Goal: Information Seeking & Learning: Learn about a topic

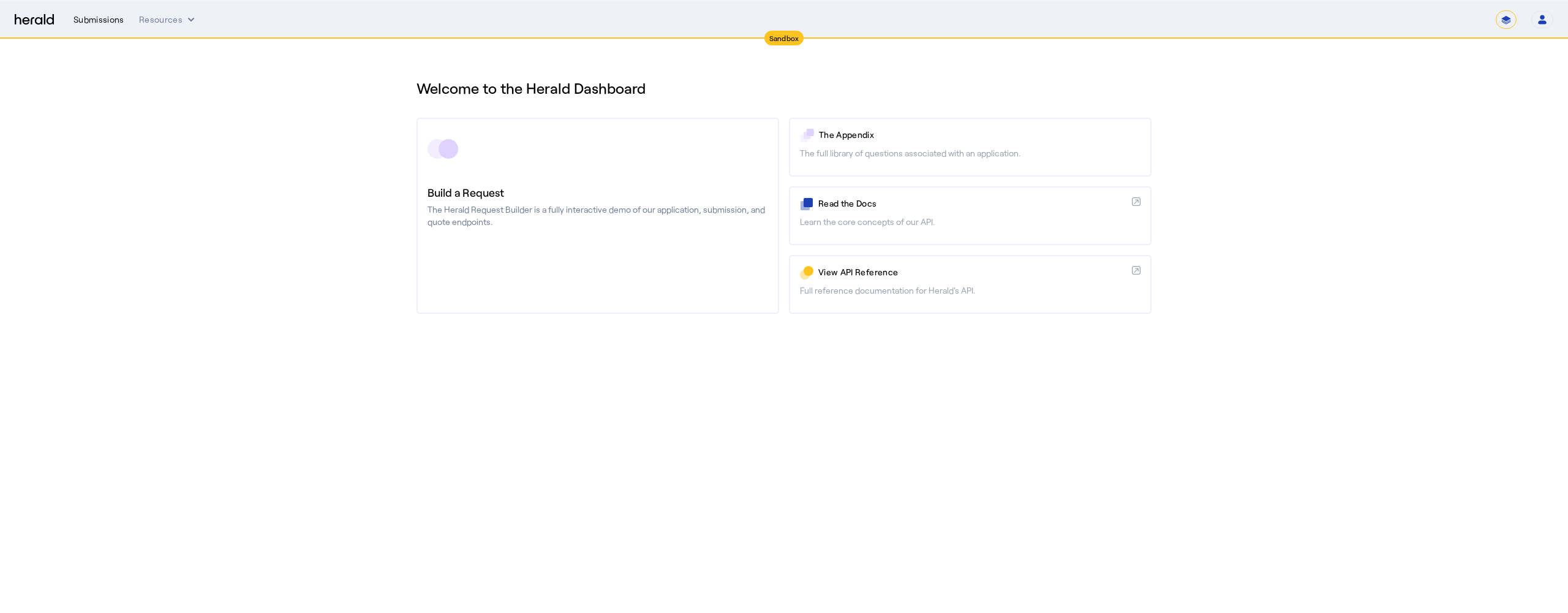
click at [103, 25] on div "Submissions" at bounding box center [99, 19] width 51 height 13
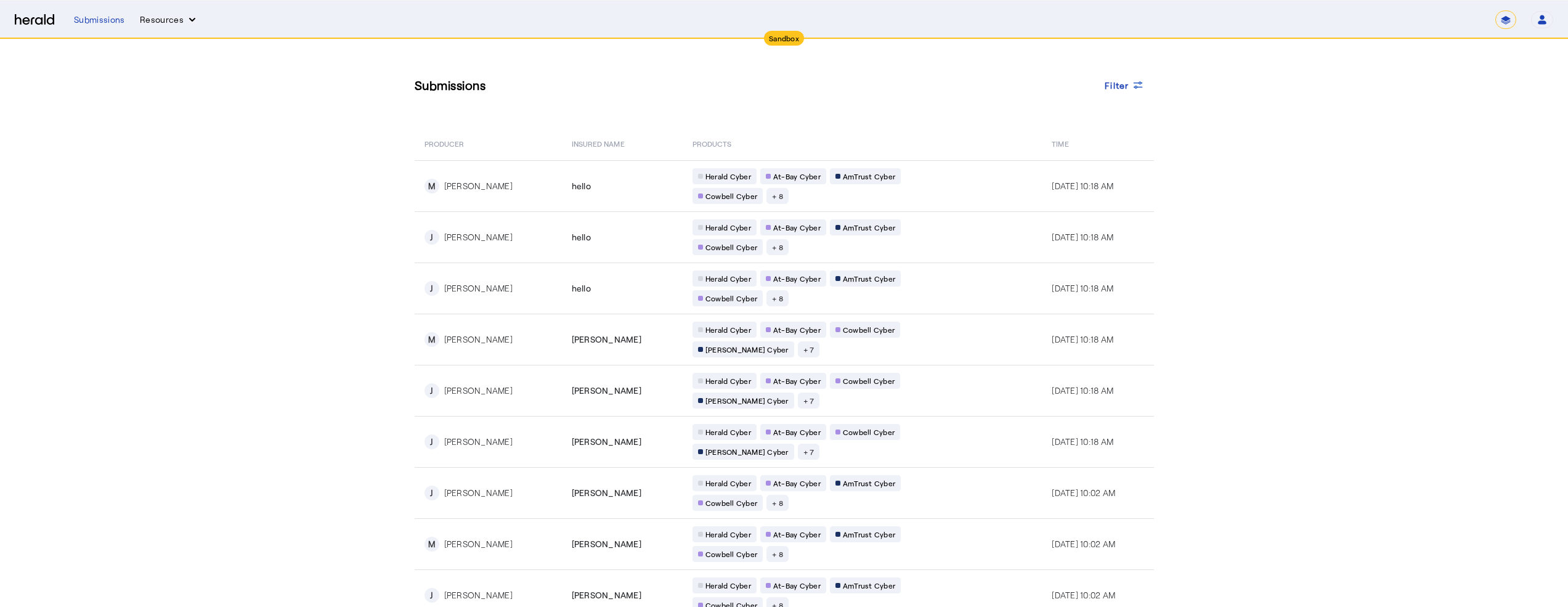
click at [161, 22] on button "Resources" at bounding box center [169, 20] width 59 height 13
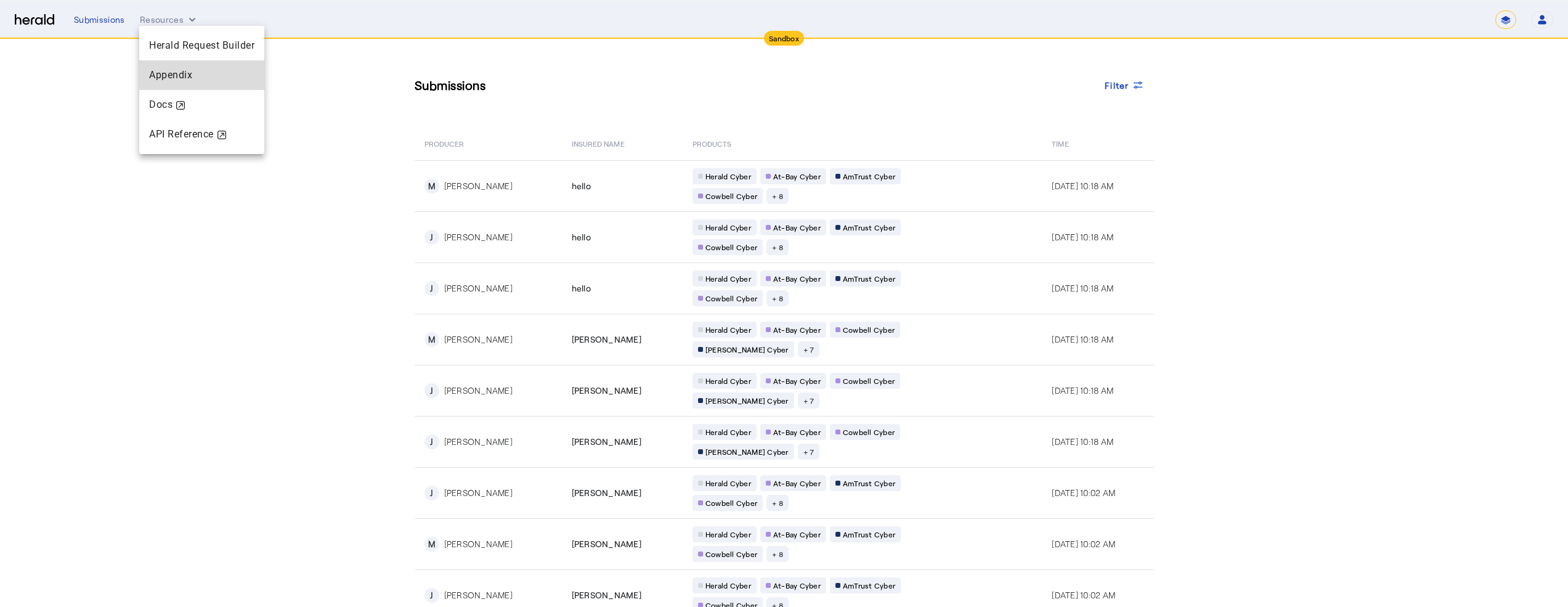
click at [178, 69] on span "Appendix" at bounding box center [171, 75] width 43 height 12
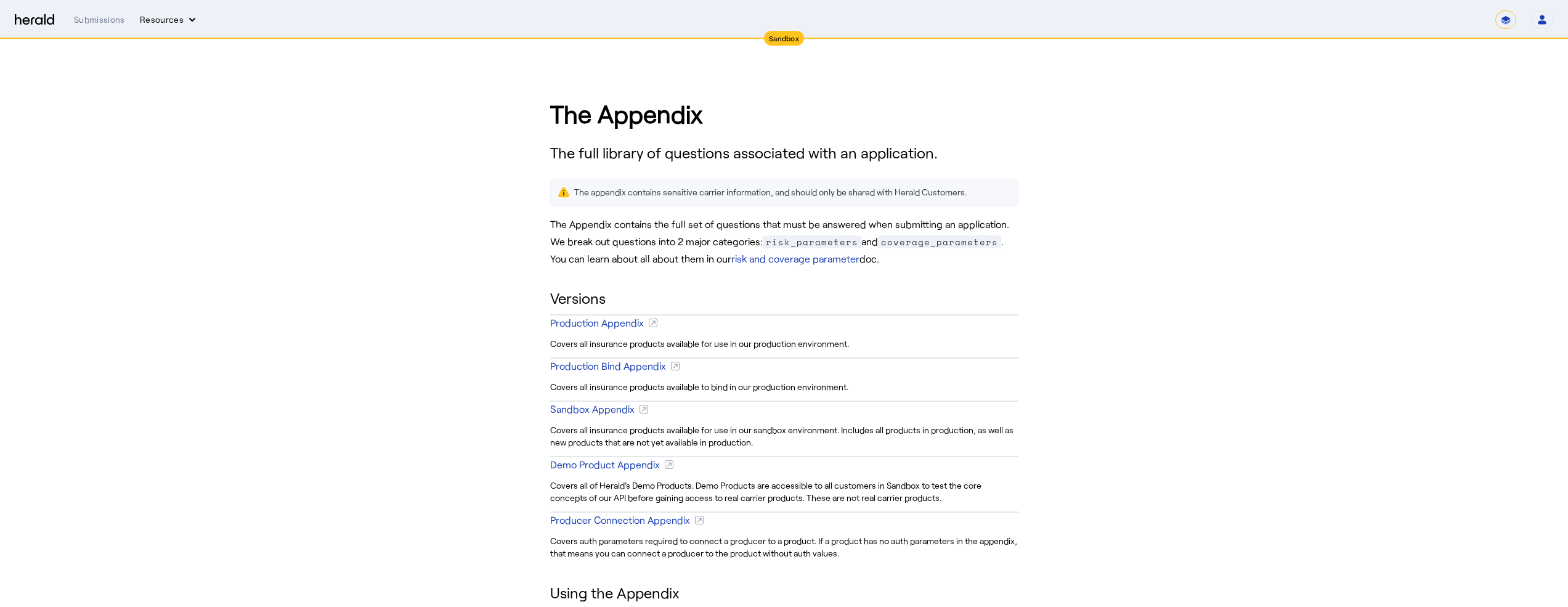
click at [168, 16] on button "Resources" at bounding box center [169, 20] width 59 height 13
click at [189, 55] on div "Herald Request Builder" at bounding box center [202, 45] width 125 height 30
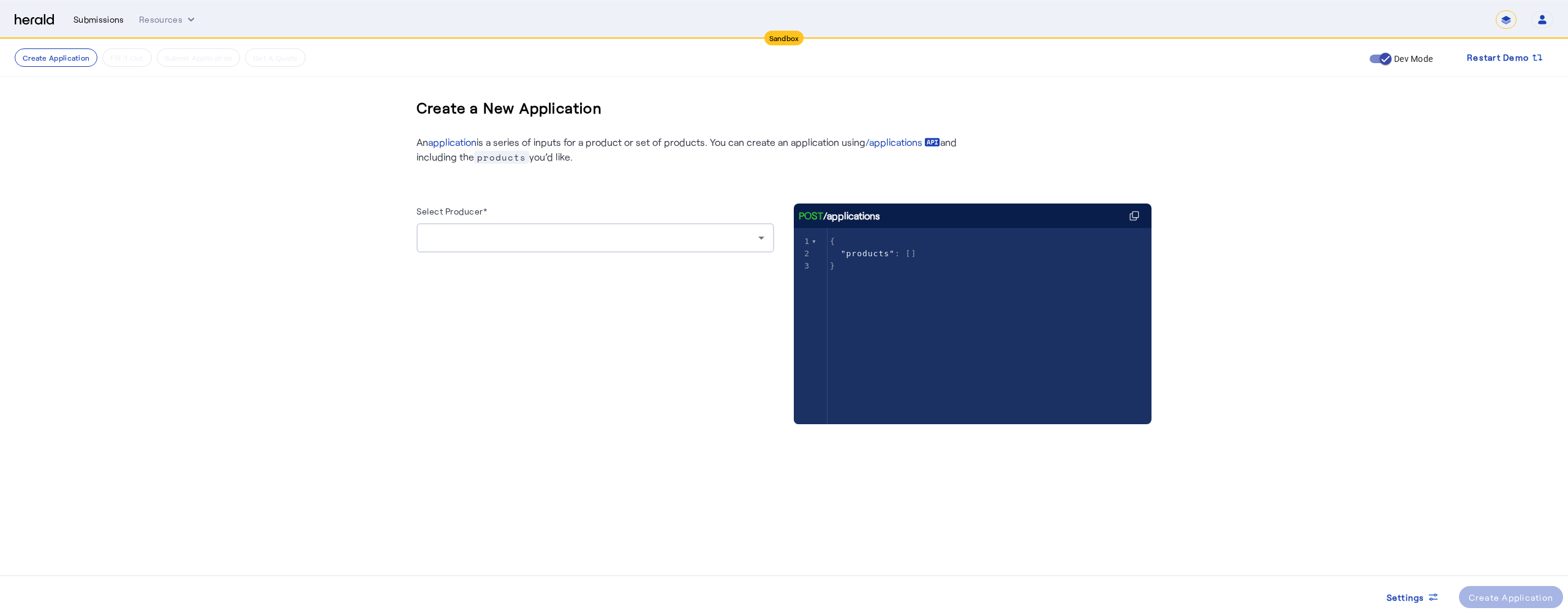
click at [97, 24] on div "Submissions" at bounding box center [99, 19] width 51 height 13
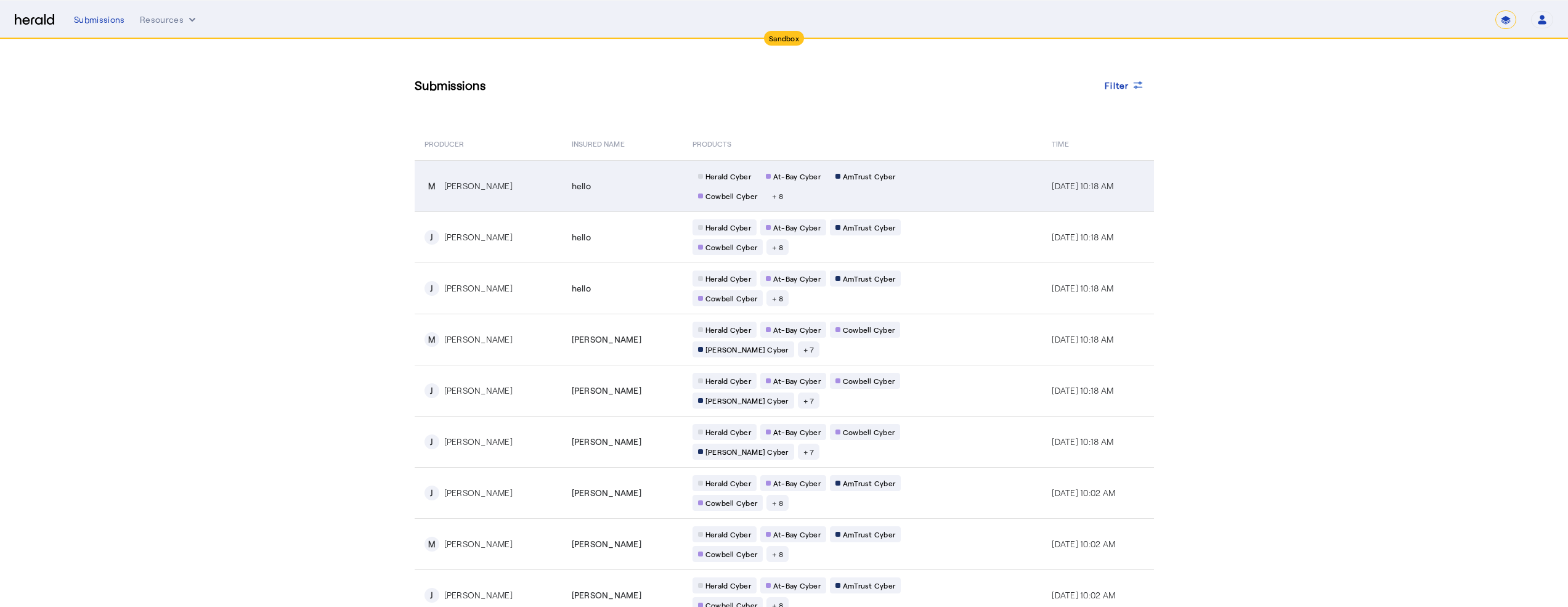
click at [457, 174] on td "M [PERSON_NAME]" at bounding box center [488, 186] width 147 height 51
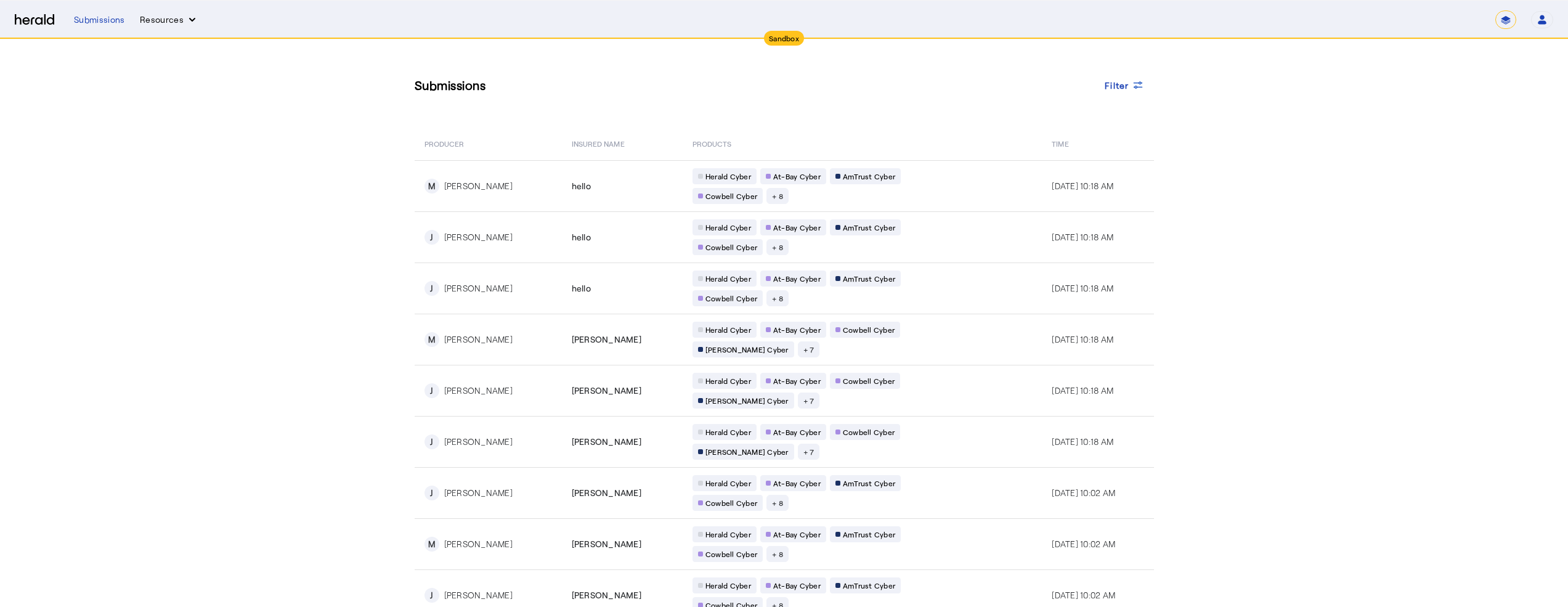
click at [157, 22] on button "Resources" at bounding box center [169, 20] width 59 height 13
click at [186, 71] on span "Appendix" at bounding box center [171, 75] width 43 height 12
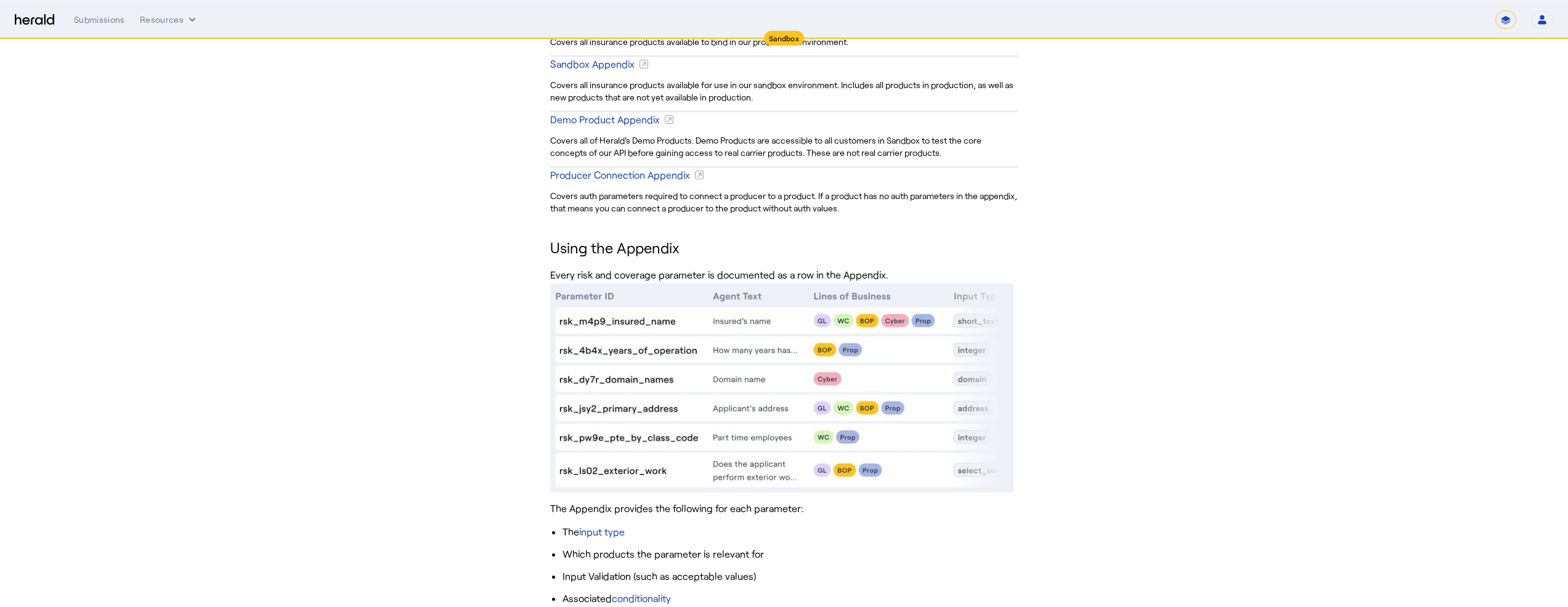
scroll to position [172, 0]
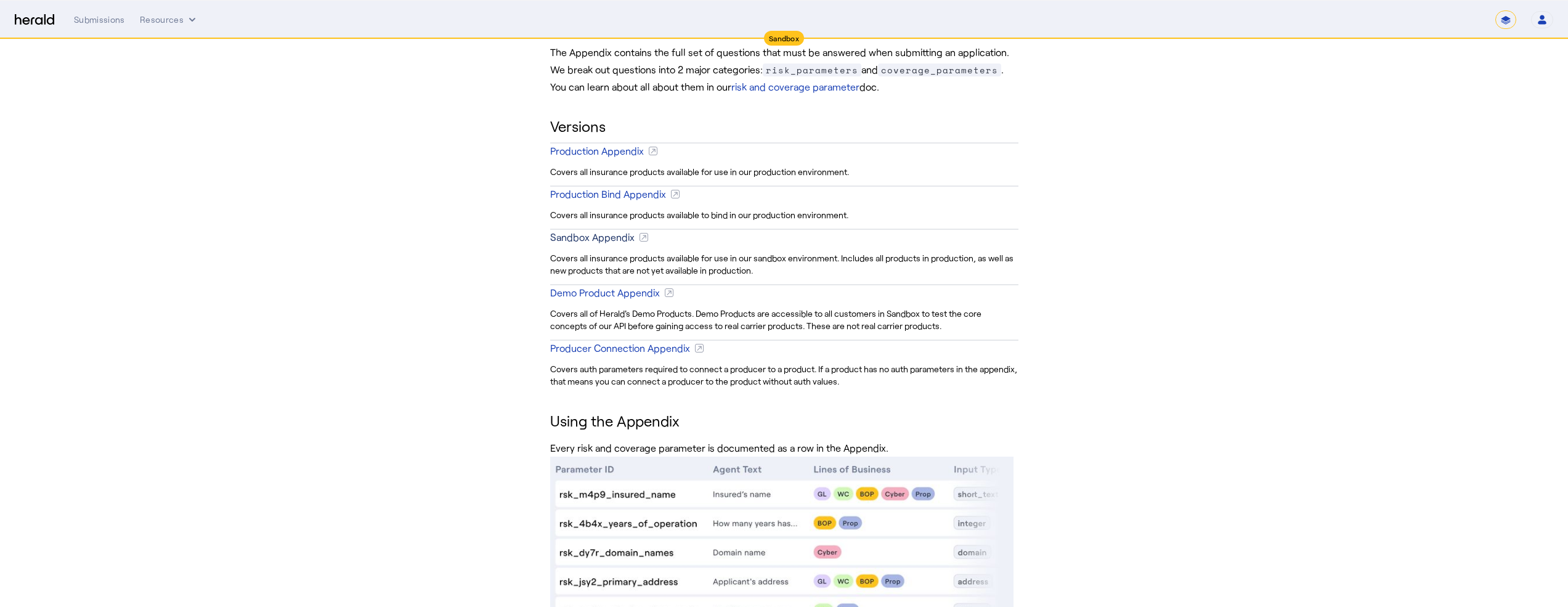
click at [619, 241] on div "Sandbox Appendix" at bounding box center [592, 237] width 85 height 15
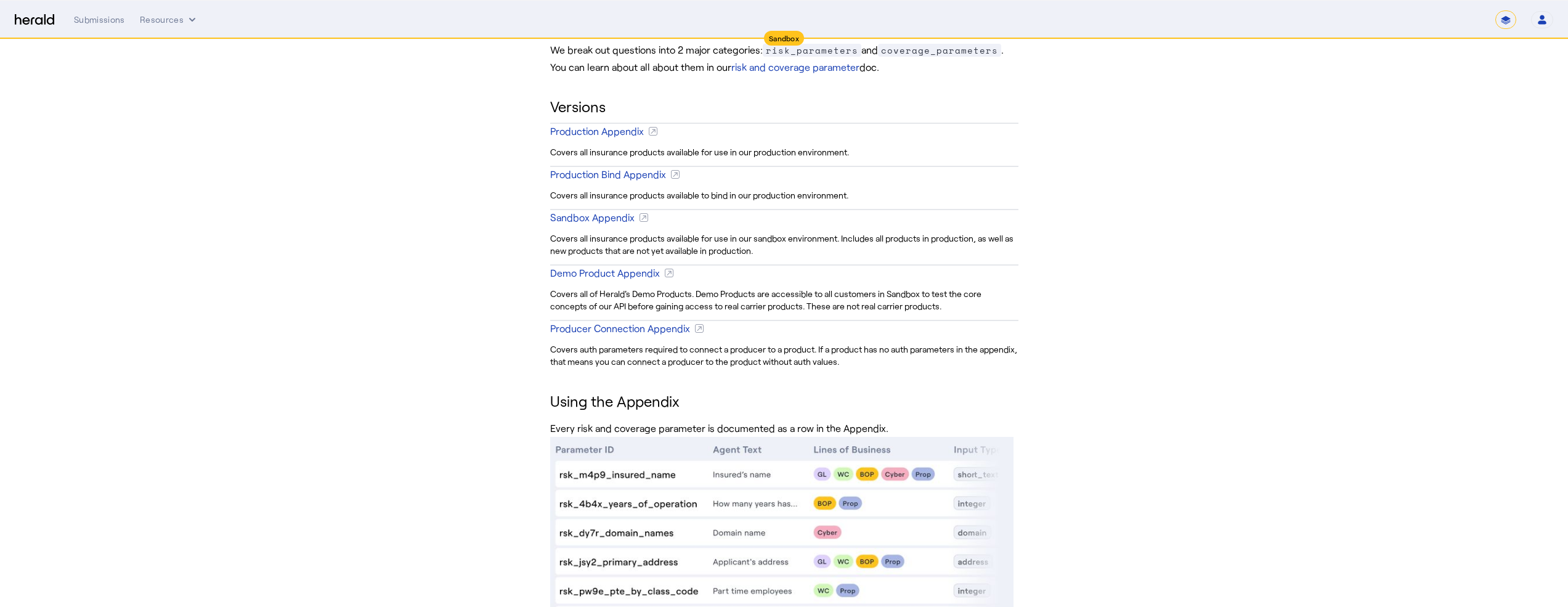
scroll to position [251, 0]
